Goal: Information Seeking & Learning: Learn about a topic

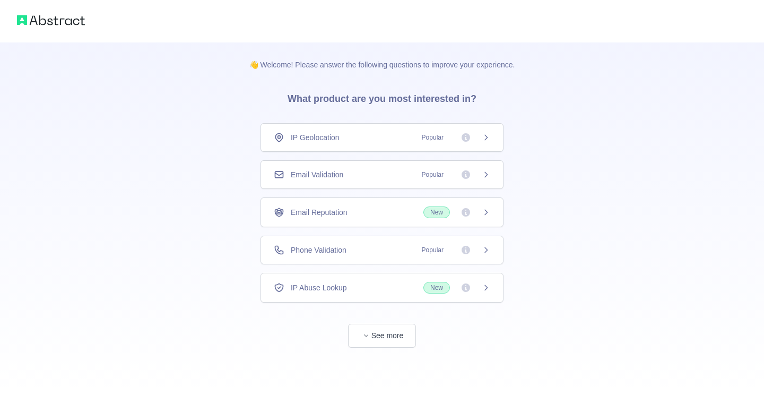
click at [358, 187] on div "Email Validation Popular" at bounding box center [381, 174] width 243 height 29
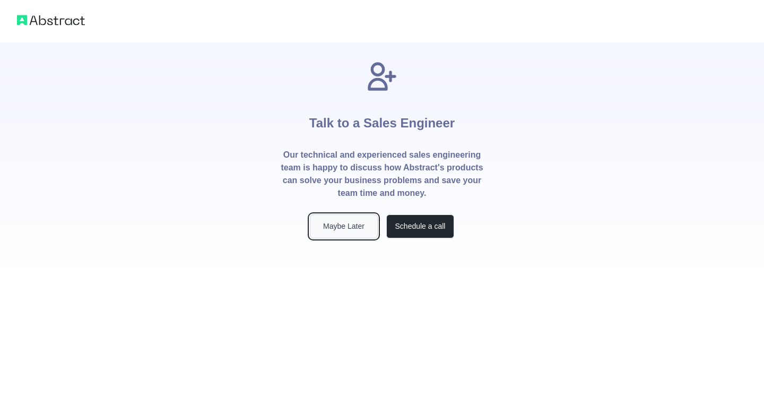
click at [356, 222] on button "Maybe Later" at bounding box center [344, 226] width 68 height 24
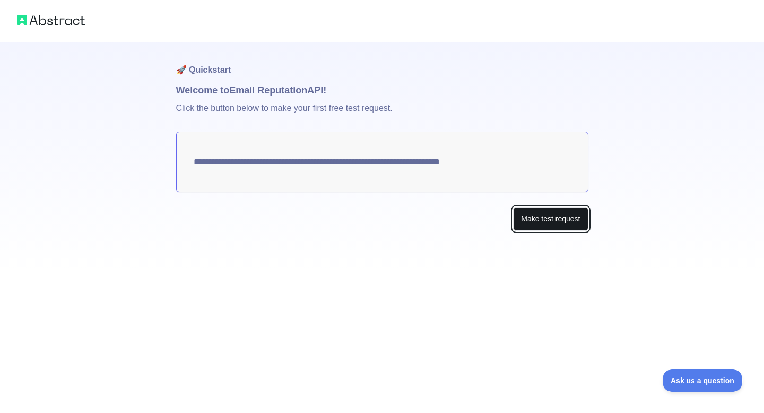
click at [519, 217] on button "Make test request" at bounding box center [550, 219] width 75 height 24
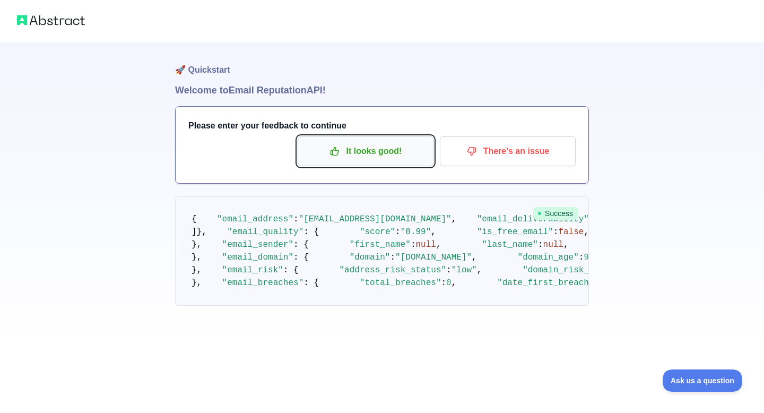
click at [387, 140] on button "It looks good!" at bounding box center [366, 151] width 136 height 30
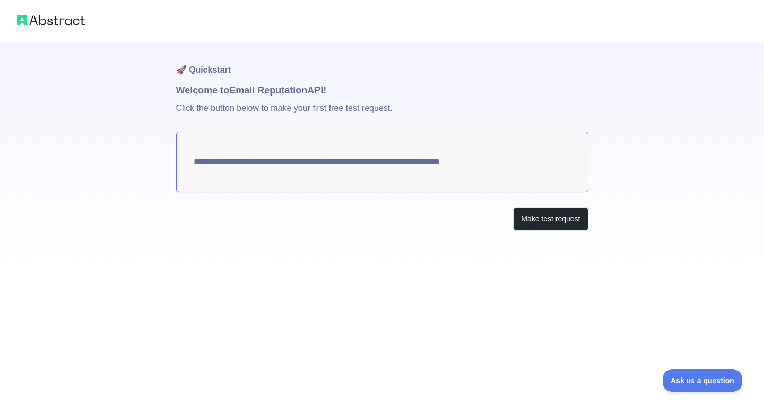
click at [366, 66] on h1 "🚀 Quickstart" at bounding box center [382, 62] width 412 height 40
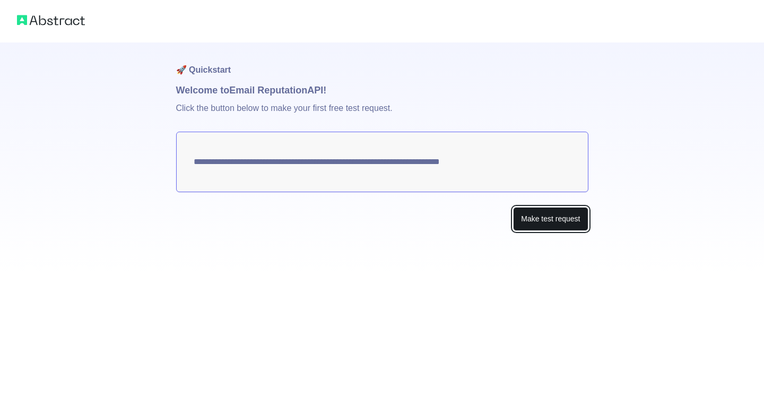
click at [516, 214] on button "Make test request" at bounding box center [550, 219] width 75 height 24
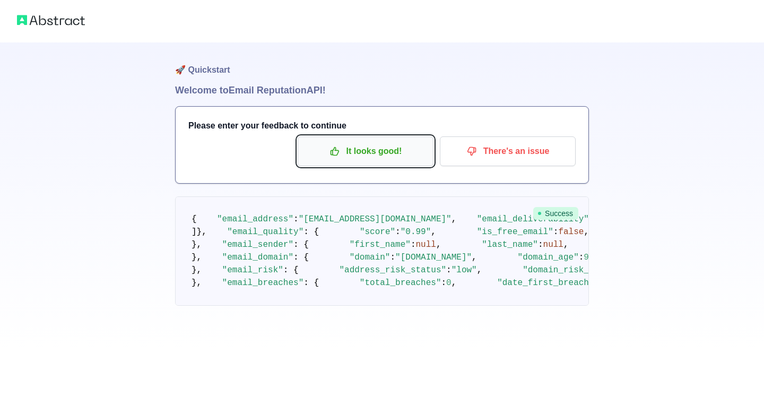
click at [401, 151] on p "It looks good!" at bounding box center [366, 151] width 120 height 18
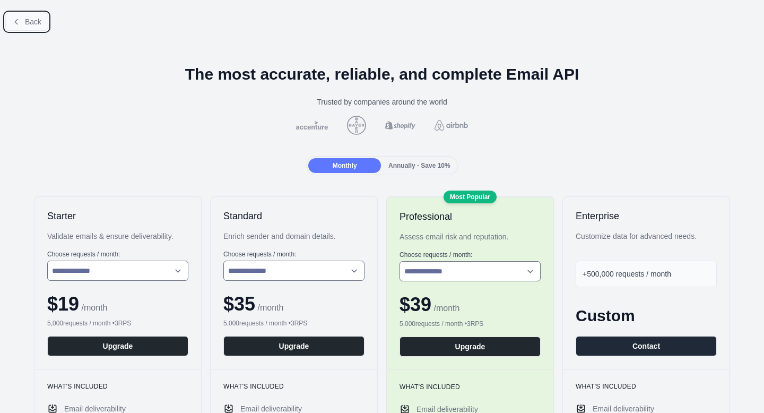
click at [32, 15] on button "Back" at bounding box center [26, 22] width 43 height 18
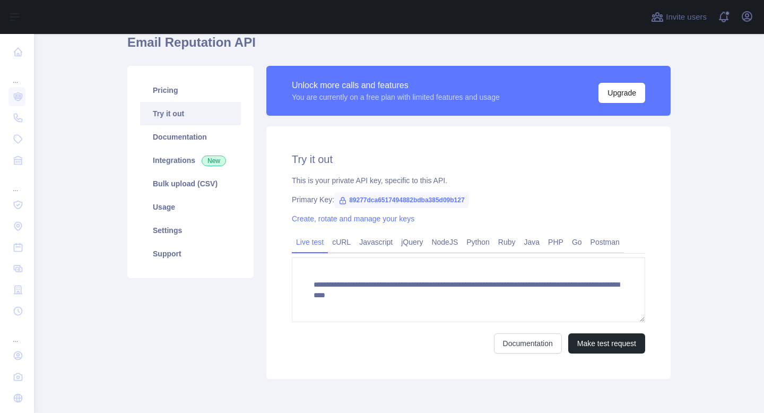
scroll to position [91, 0]
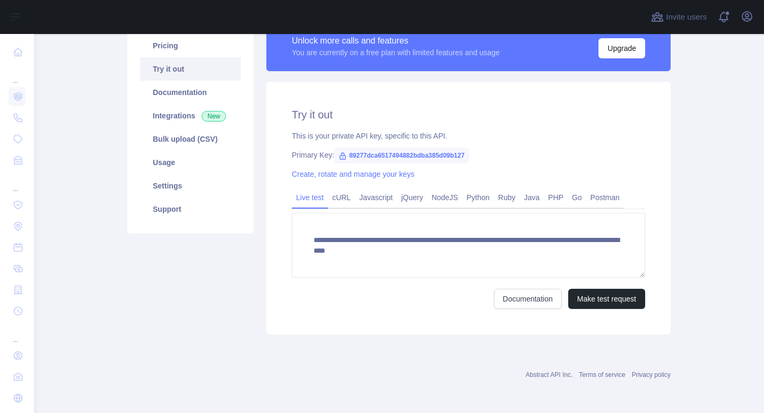
click at [411, 156] on span "89277dca6517494882bdba385d09b127" at bounding box center [401, 155] width 135 height 16
copy span "89277dca6517494882bdba385d09b127"
click at [419, 159] on span "89277dca6517494882bdba385d09b127" at bounding box center [401, 155] width 135 height 16
click at [386, 157] on span "89277dca6517494882bdba385d09b127" at bounding box center [401, 155] width 135 height 16
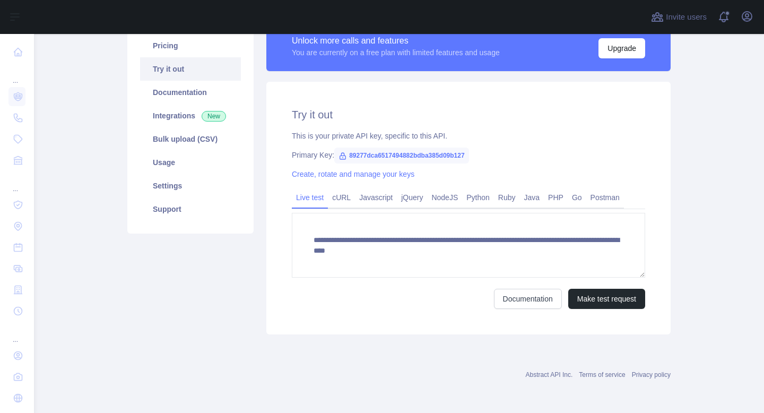
click at [386, 157] on span "89277dca6517494882bdba385d09b127" at bounding box center [401, 155] width 135 height 16
copy span "89277dca6517494882bdba385d09b127"
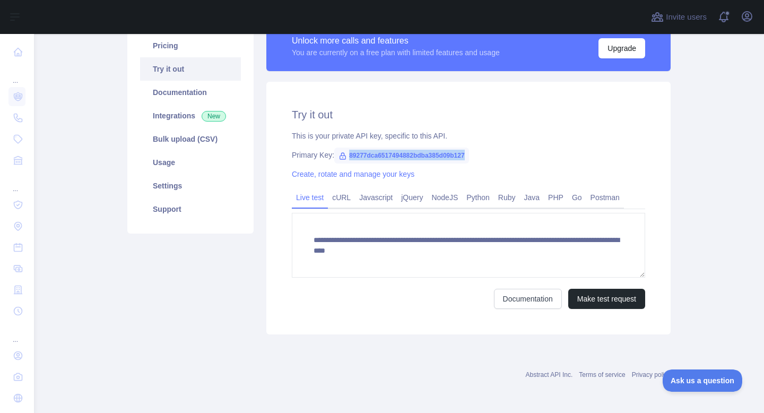
scroll to position [0, 0]
click at [602, 298] on button "Make test request" at bounding box center [606, 299] width 77 height 20
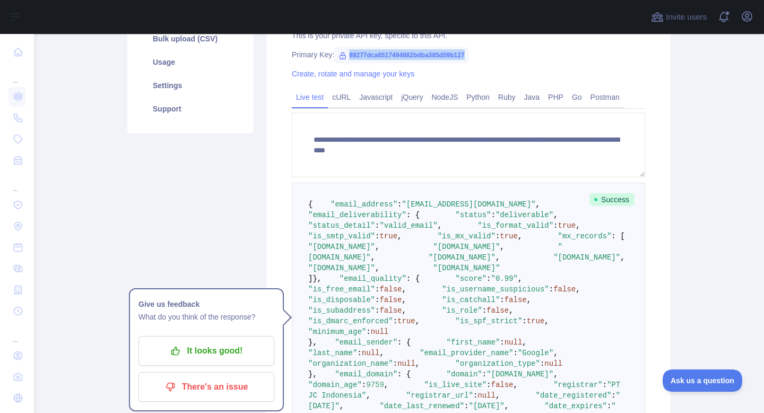
scroll to position [193, 0]
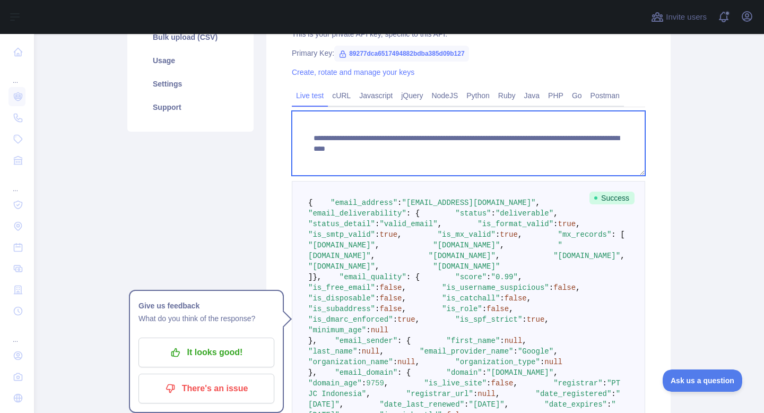
drag, startPoint x: 512, startPoint y: 150, endPoint x: 604, endPoint y: 153, distance: 91.8
click at [604, 153] on textarea "**********" at bounding box center [468, 143] width 353 height 65
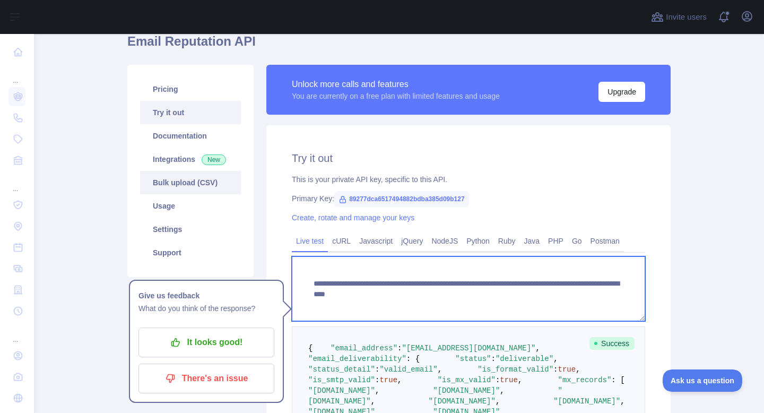
scroll to position [0, 0]
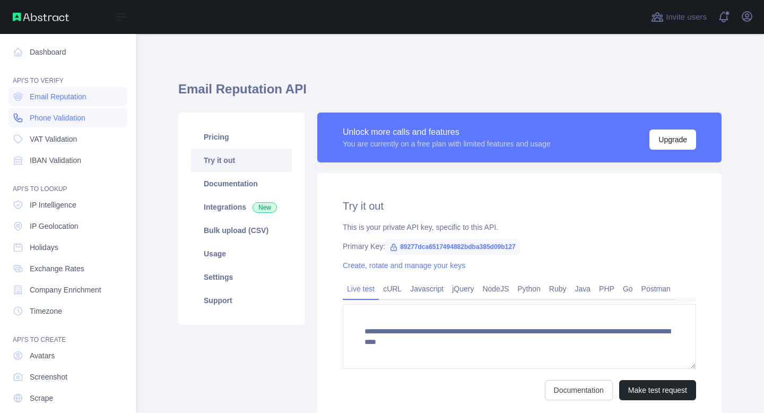
click at [85, 114] on span "Phone Validation" at bounding box center [58, 117] width 56 height 11
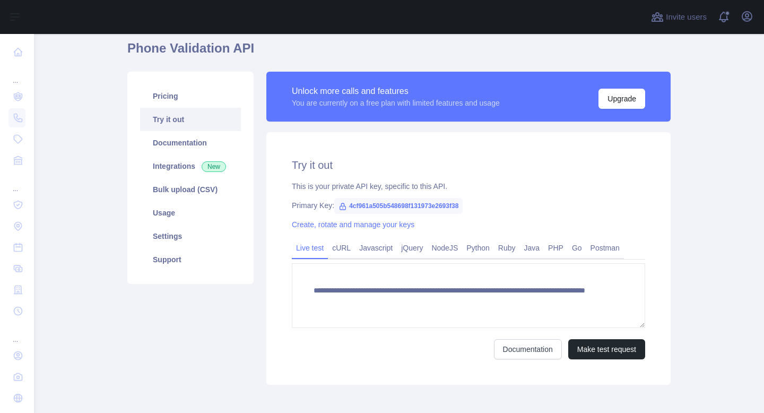
scroll to position [91, 0]
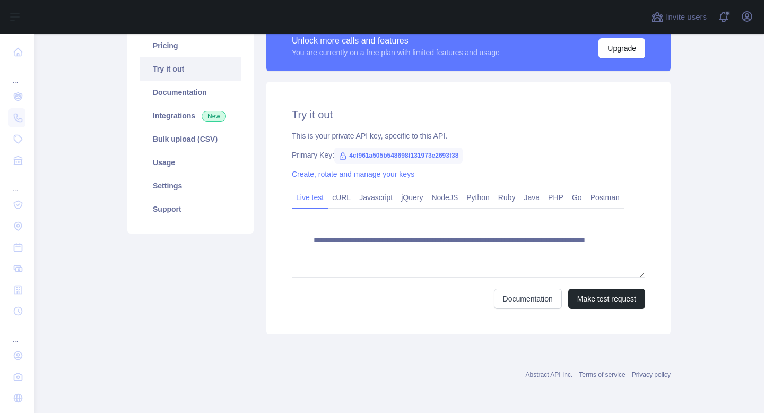
click at [426, 152] on span "4cf961a505b548698f131973e2693f38" at bounding box center [398, 155] width 128 height 16
copy span "4cf961a505b548698f131973e2693f38"
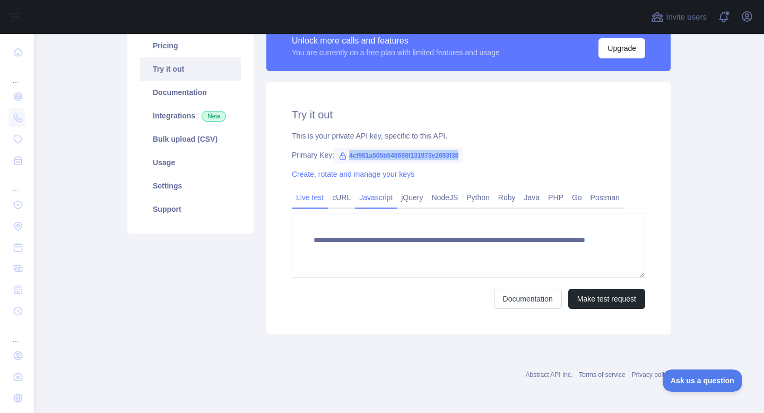
scroll to position [0, 0]
click at [192, 178] on link "Settings" at bounding box center [190, 185] width 101 height 23
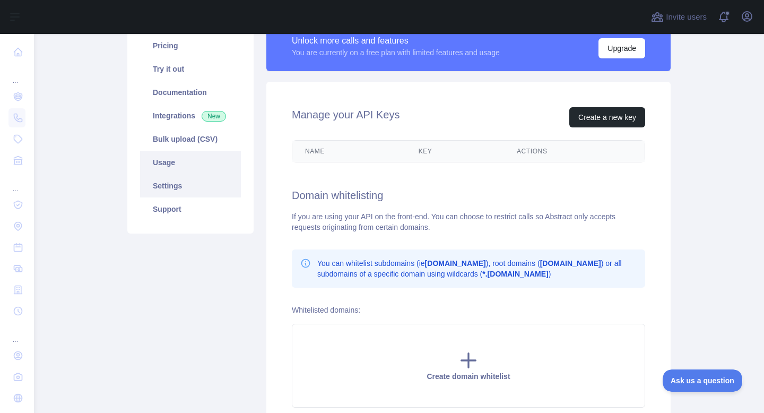
click at [179, 163] on link "Usage" at bounding box center [190, 162] width 101 height 23
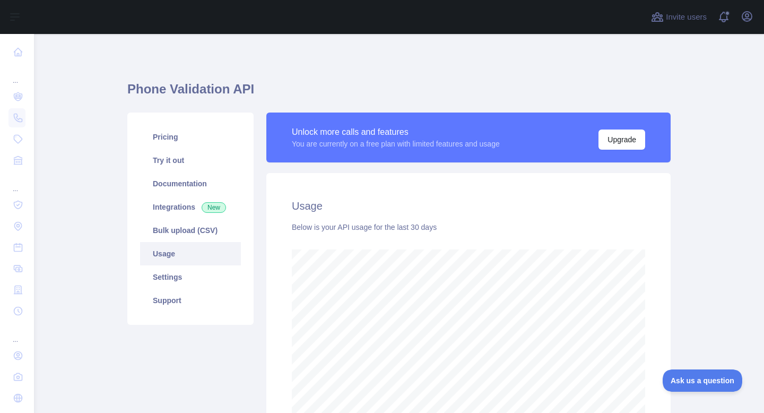
scroll to position [22, 0]
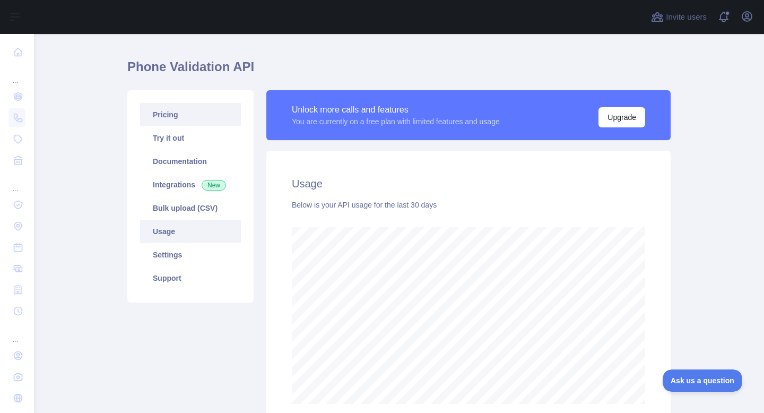
click at [192, 115] on link "Pricing" at bounding box center [190, 114] width 101 height 23
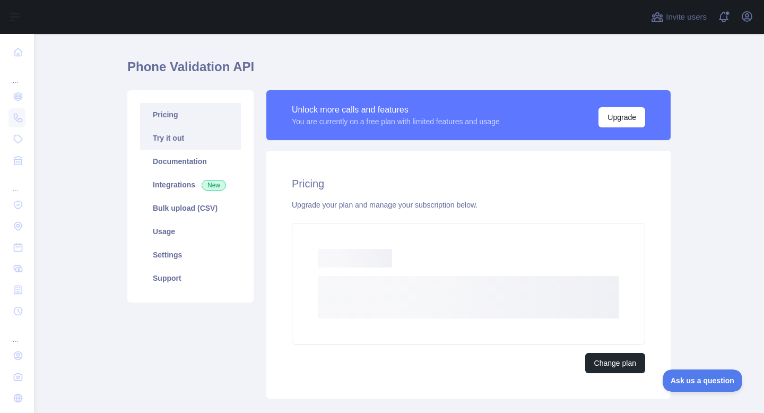
click at [199, 134] on link "Try it out" at bounding box center [190, 137] width 101 height 23
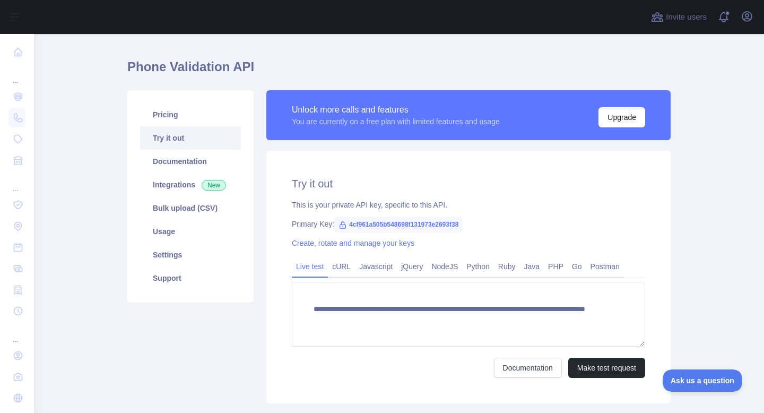
click at [341, 228] on icon at bounding box center [343, 225] width 6 height 6
click at [347, 239] on link "Create, rotate and manage your keys" at bounding box center [353, 243] width 123 height 8
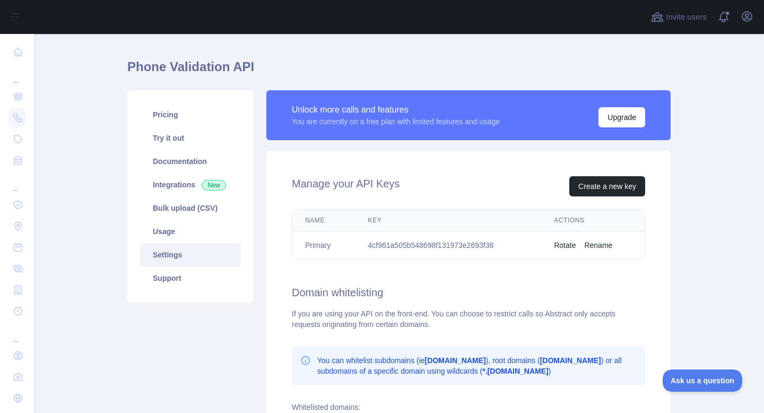
scroll to position [64, 0]
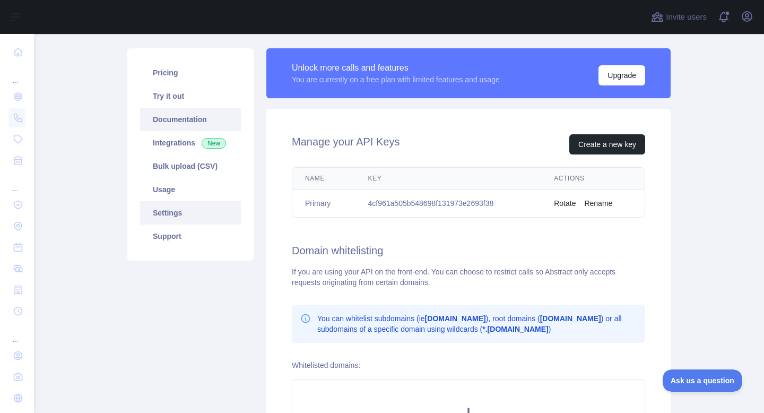
click at [197, 114] on link "Documentation" at bounding box center [190, 119] width 101 height 23
click at [457, 203] on td "4cf961a505b548698f131973e2693f38" at bounding box center [448, 203] width 186 height 28
copy td "4cf961a505b548698f131973e2693f38"
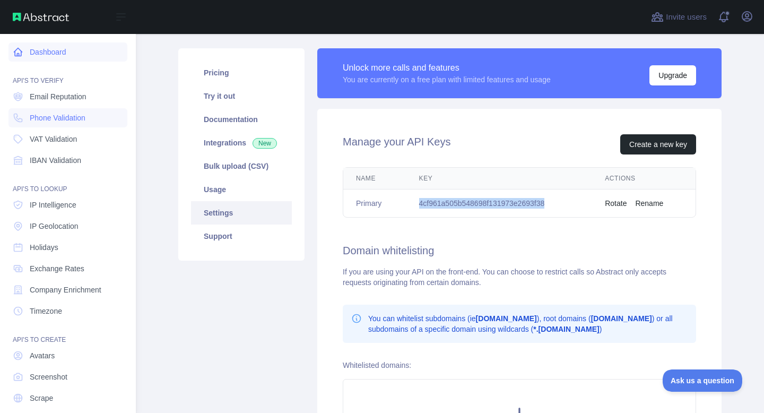
click at [60, 49] on link "Dashboard" at bounding box center [67, 51] width 119 height 19
